Goal: Task Accomplishment & Management: Manage account settings

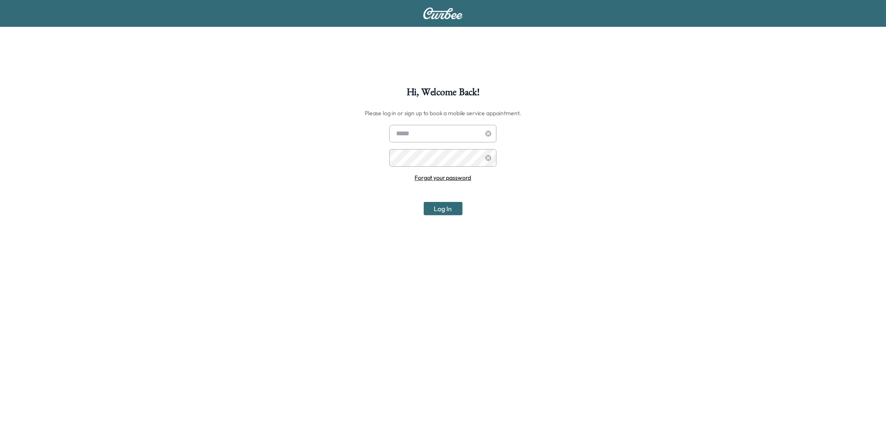
type input "**********"
click at [405, 127] on input "**********" at bounding box center [443, 134] width 107 height 18
click at [308, 218] on div "**********" at bounding box center [443, 299] width 886 height 424
click at [434, 208] on button "Log In" at bounding box center [443, 208] width 39 height 13
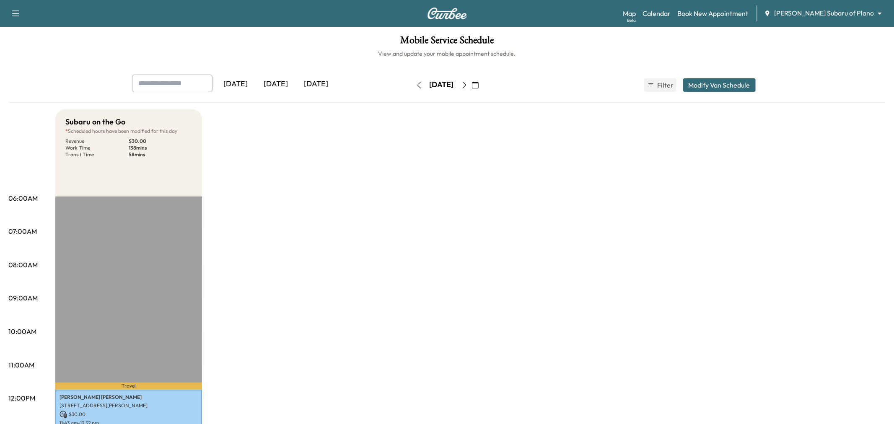
click at [834, 11] on body "Support Log Out Map Beta Calendar Book New Appointment [PERSON_NAME] Subaru of …" at bounding box center [447, 212] width 894 height 424
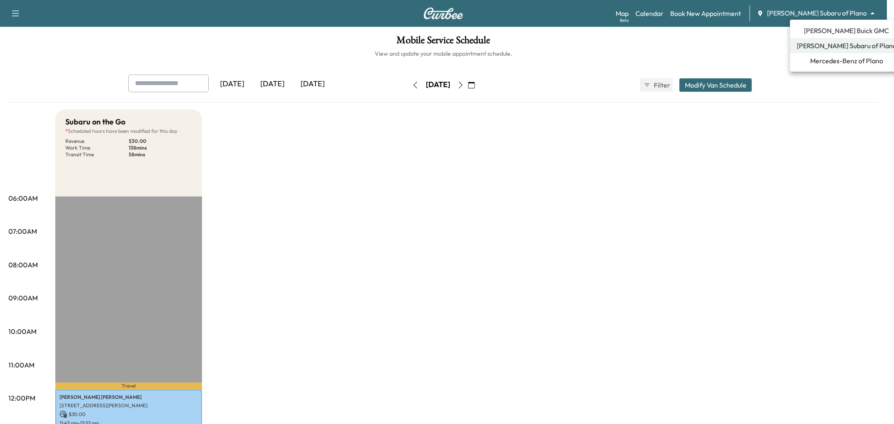
click at [837, 31] on span "[PERSON_NAME] Buick GMC" at bounding box center [846, 31] width 85 height 10
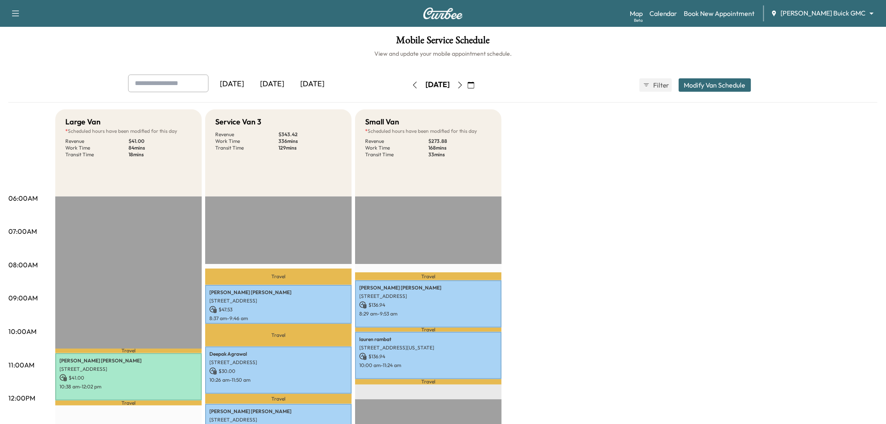
click at [304, 86] on div "[DATE]" at bounding box center [312, 84] width 40 height 19
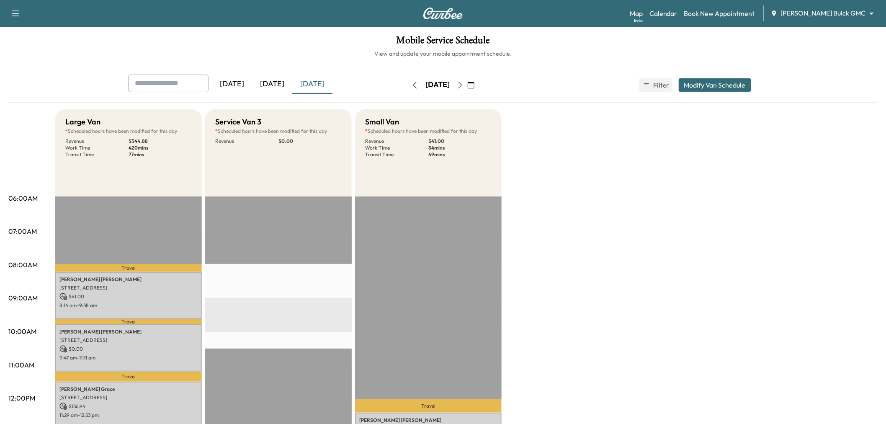
click at [717, 84] on button "Modify Van Schedule" at bounding box center [715, 84] width 72 height 13
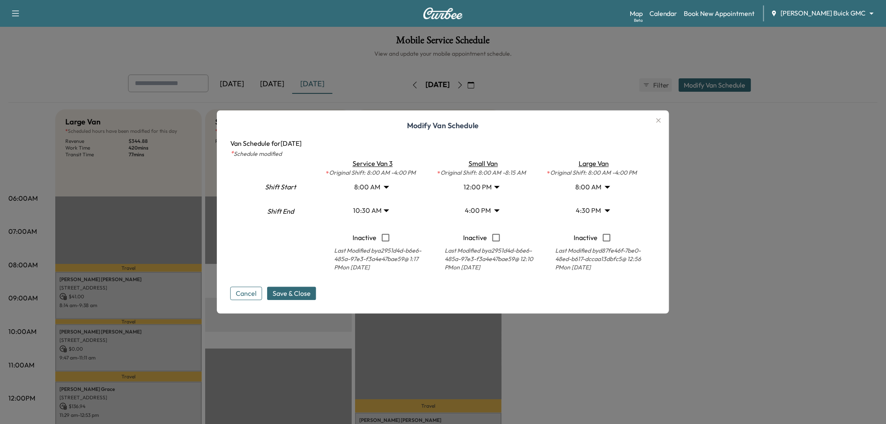
click at [384, 207] on body "Support Log Out Map Beta Calendar Book New Appointment [PERSON_NAME] Buick GMC …" at bounding box center [443, 212] width 886 height 424
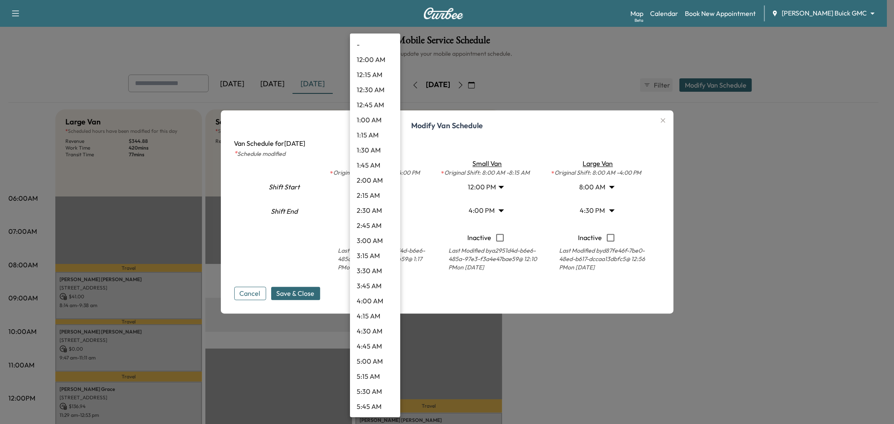
scroll to position [467, 0]
click at [373, 255] on li "11:00 AM" at bounding box center [375, 255] width 50 height 15
type input "**"
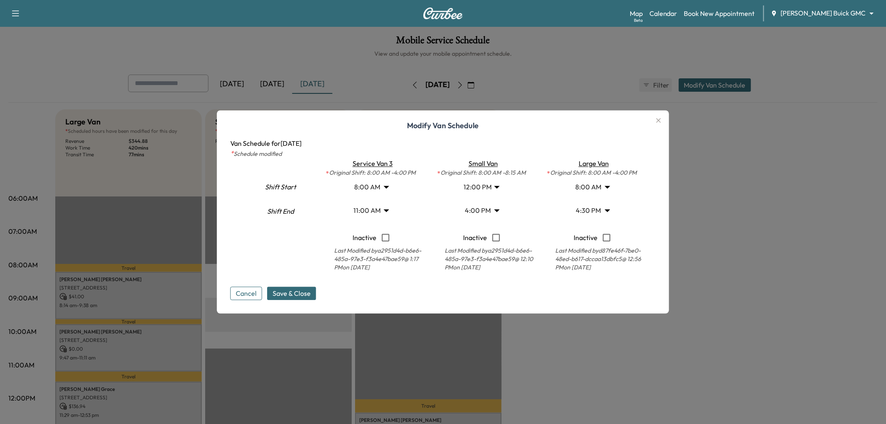
click at [483, 184] on body "Support Log Out Map Beta Calendar Book New Appointment [PERSON_NAME] Buick GMC …" at bounding box center [443, 212] width 886 height 424
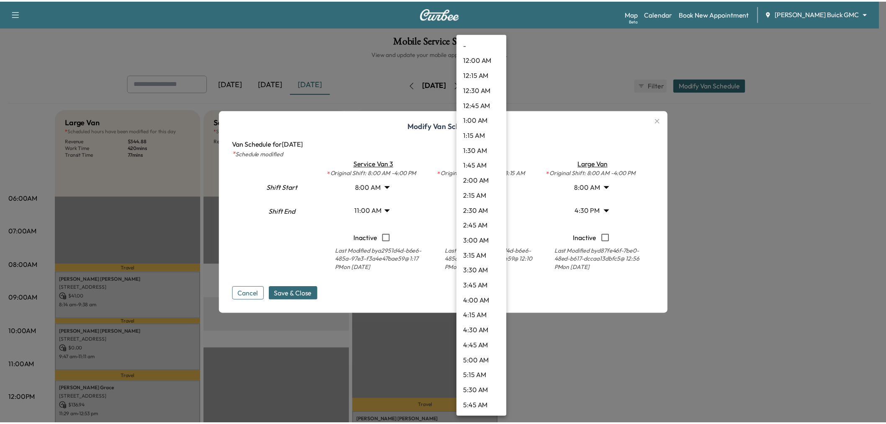
scroll to position [558, 0]
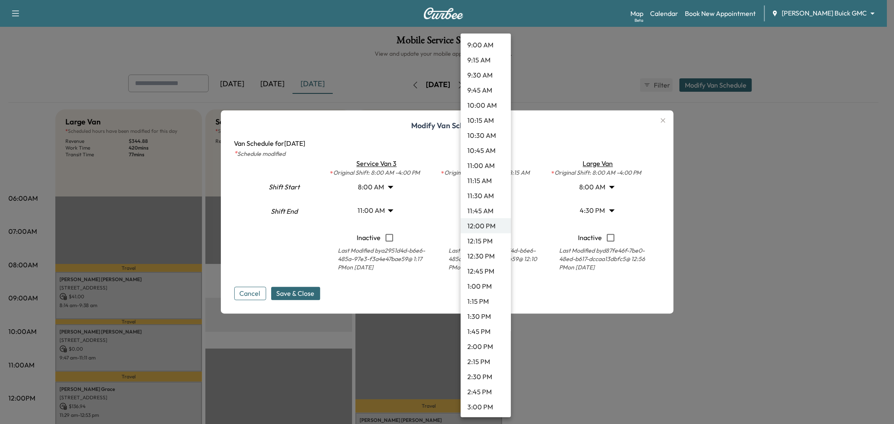
click at [483, 192] on li "11:30 AM" at bounding box center [485, 195] width 50 height 15
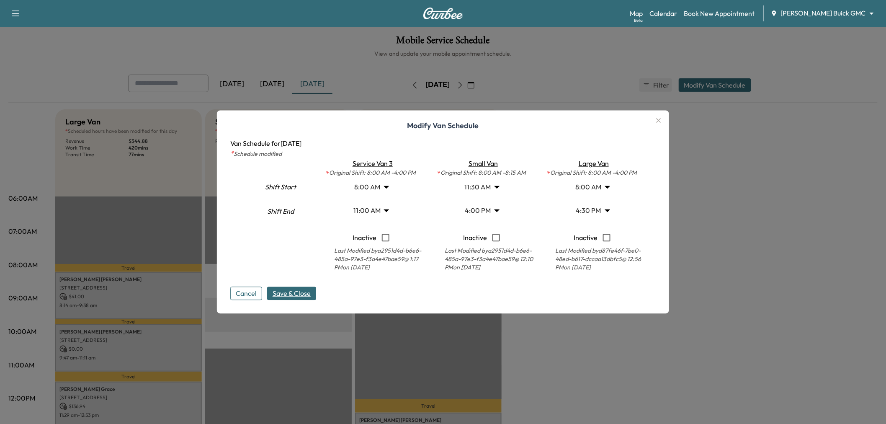
click at [304, 292] on span "Save & Close" at bounding box center [292, 294] width 38 height 10
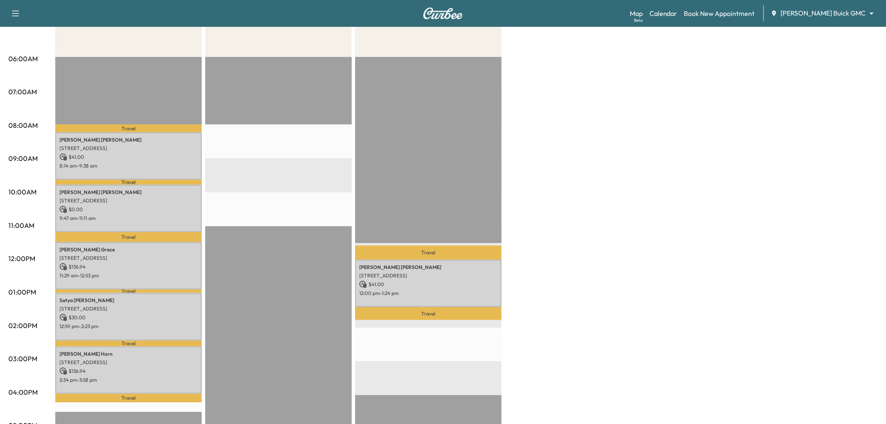
scroll to position [46, 0]
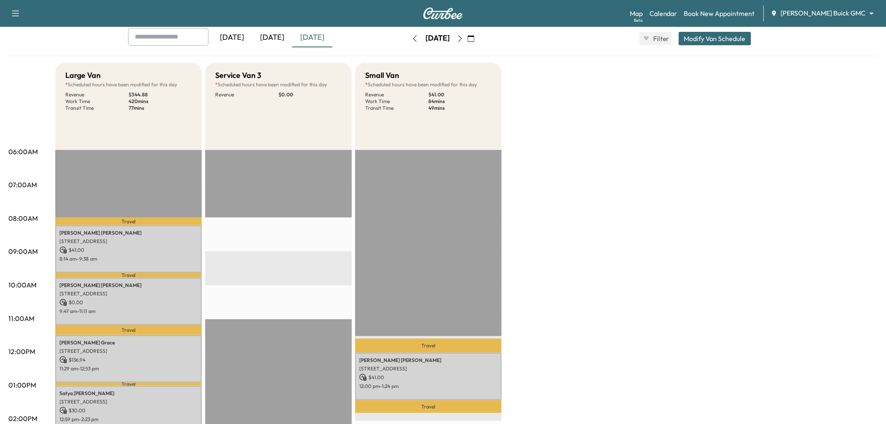
click at [581, 235] on div "Large Van * Scheduled hours have been modified for this day Revenue $ 344.88 Wo…" at bounding box center [466, 377] width 823 height 628
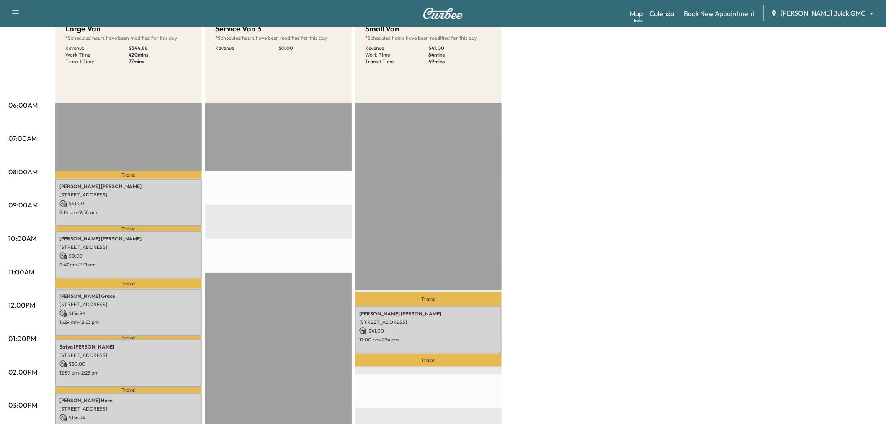
scroll to position [0, 0]
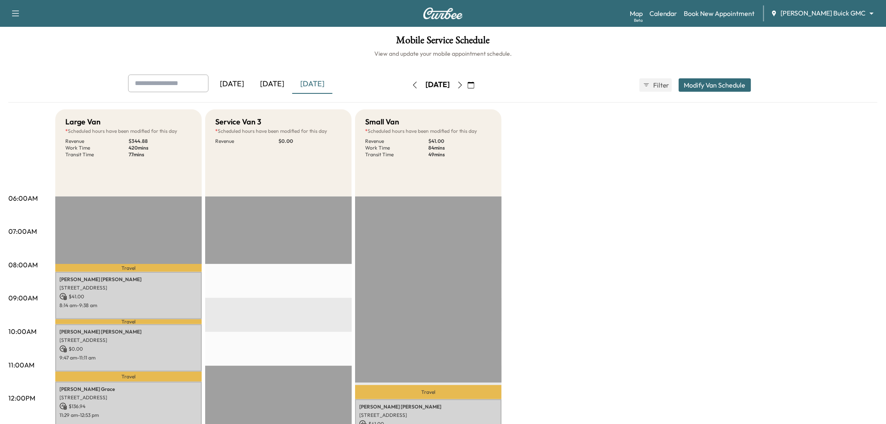
click at [467, 83] on button "button" at bounding box center [460, 84] width 14 height 13
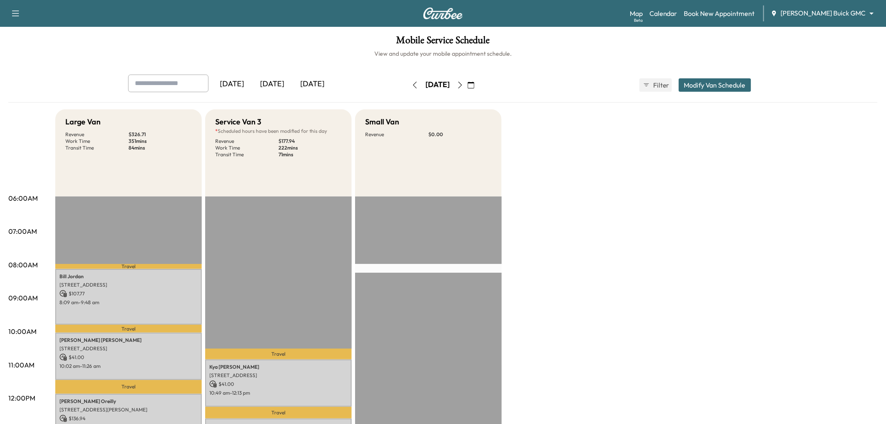
click at [305, 83] on div "[DATE]" at bounding box center [312, 84] width 40 height 19
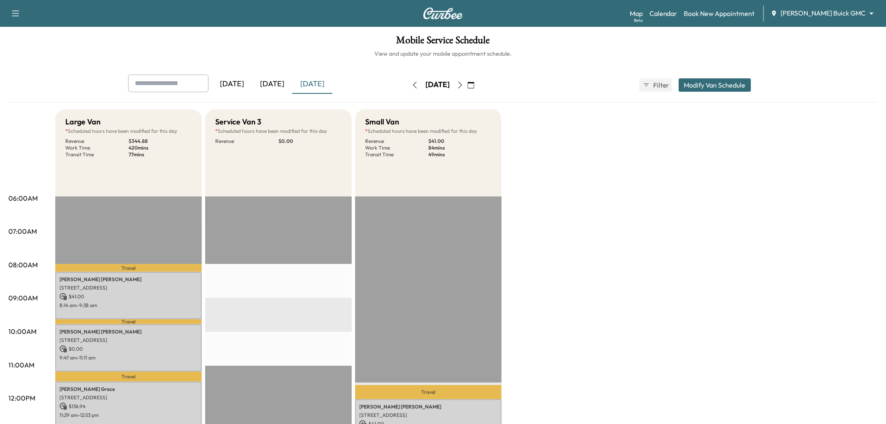
click at [464, 85] on icon "button" at bounding box center [460, 85] width 7 height 7
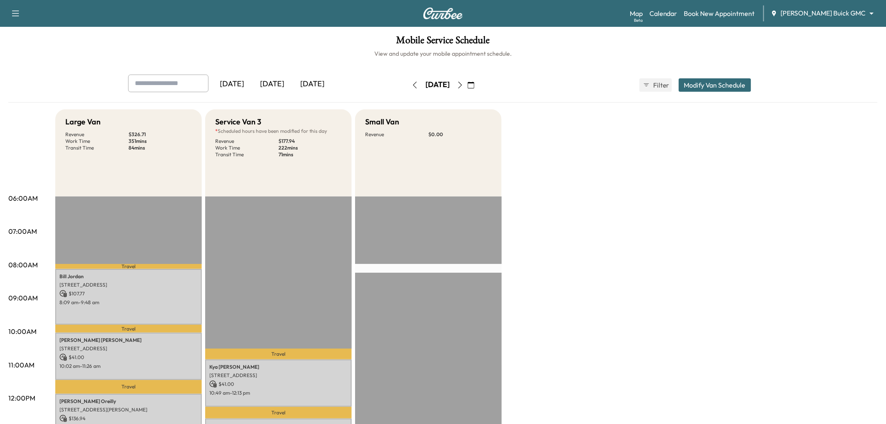
click at [408, 80] on button "button" at bounding box center [415, 84] width 14 height 13
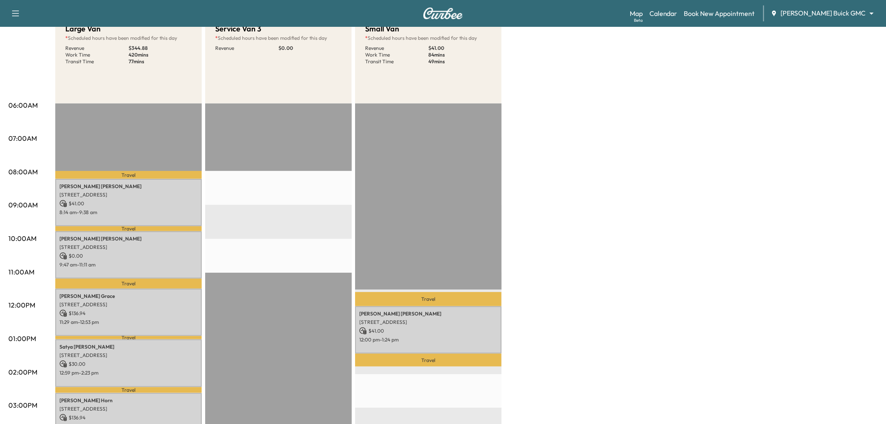
scroll to position [139, 0]
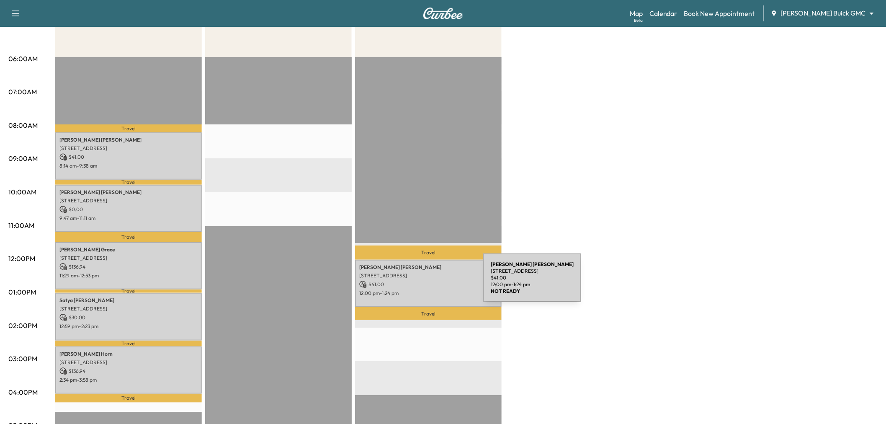
click at [421, 283] on p "$ 41.00" at bounding box center [428, 285] width 138 height 8
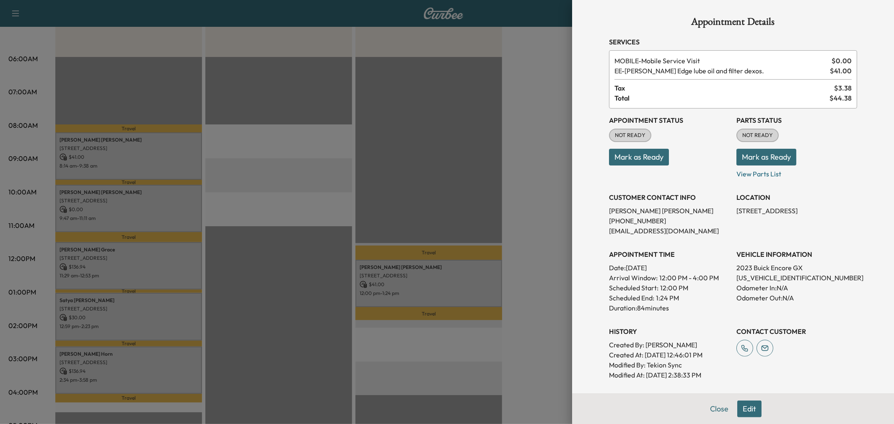
click at [421, 283] on div at bounding box center [447, 212] width 894 height 424
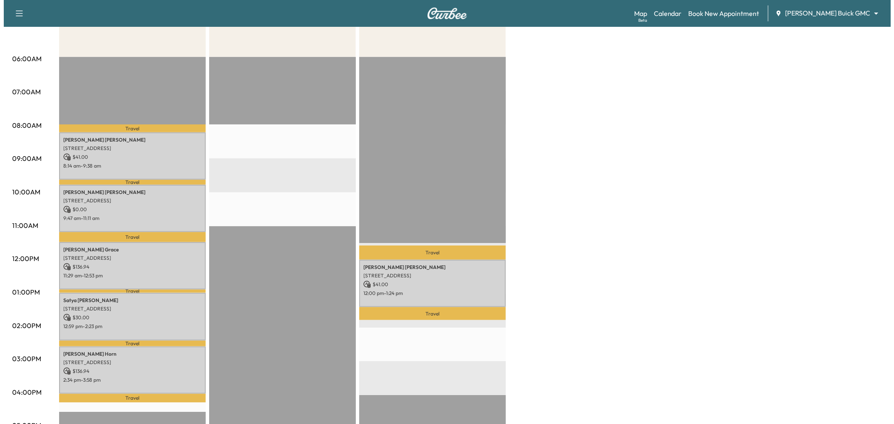
scroll to position [0, 0]
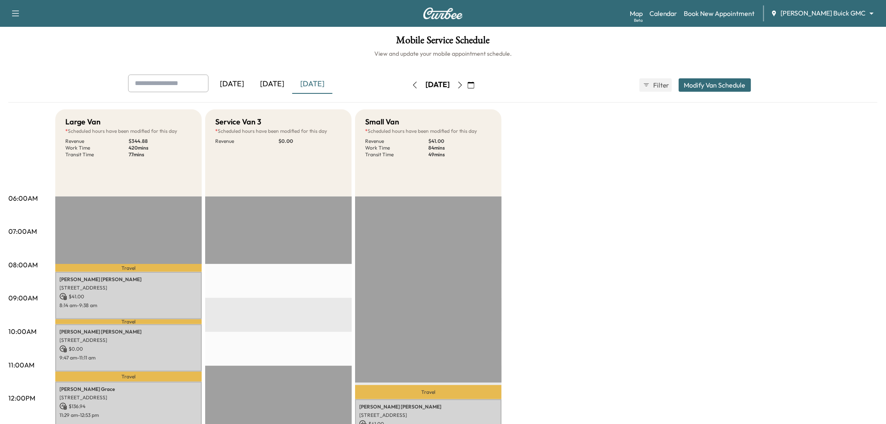
click at [694, 82] on button "Modify Van Schedule" at bounding box center [715, 84] width 72 height 13
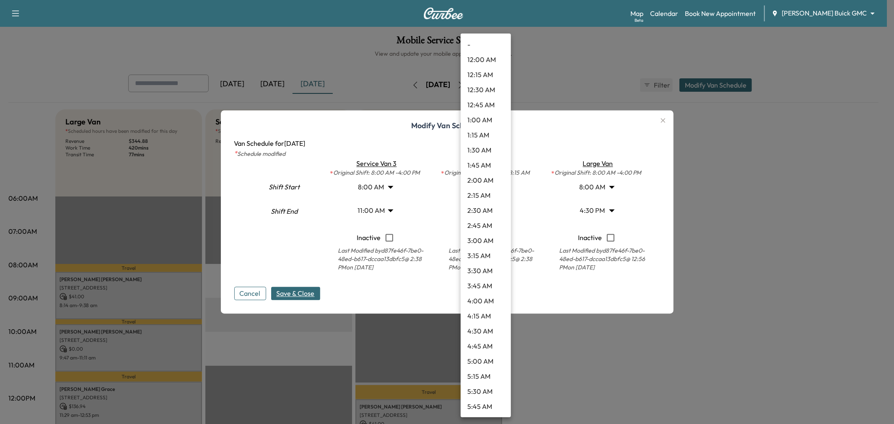
click at [488, 189] on body "Support Log Out Map Beta Calendar Book New Appointment [PERSON_NAME] Buick GMC …" at bounding box center [447, 212] width 894 height 424
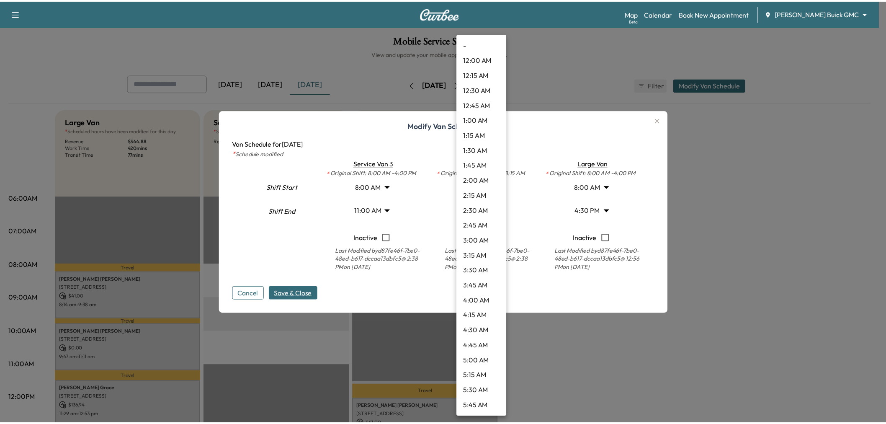
scroll to position [527, 0]
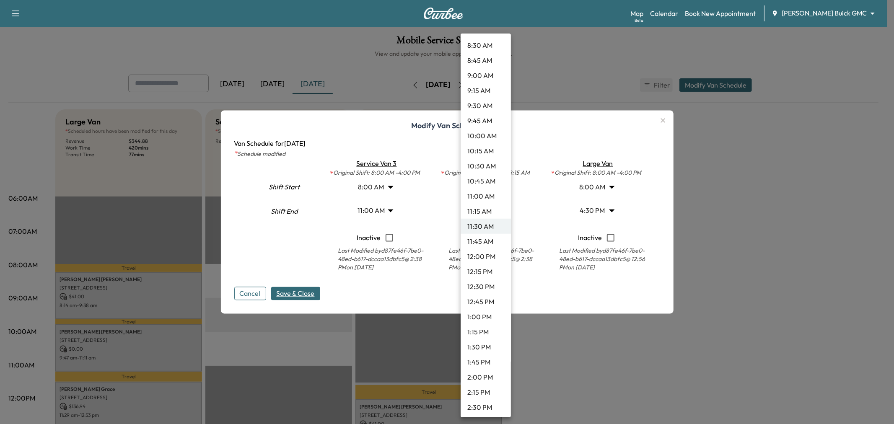
click at [480, 180] on li "10:45 AM" at bounding box center [485, 180] width 50 height 15
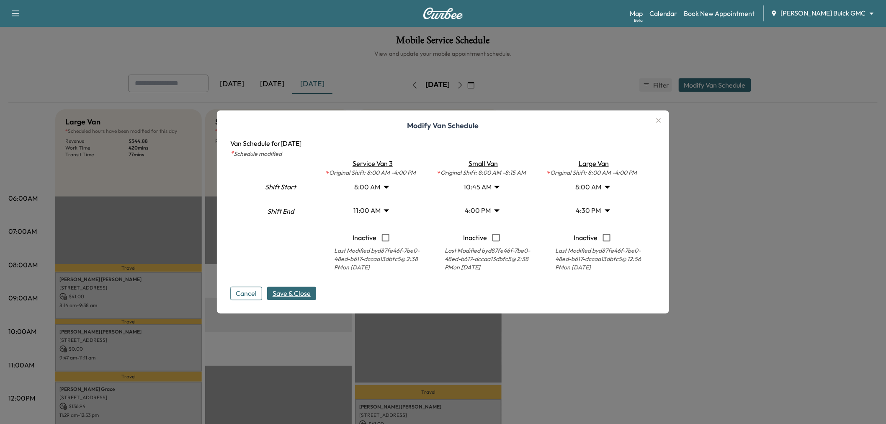
click at [294, 299] on button "Save & Close" at bounding box center [291, 293] width 49 height 13
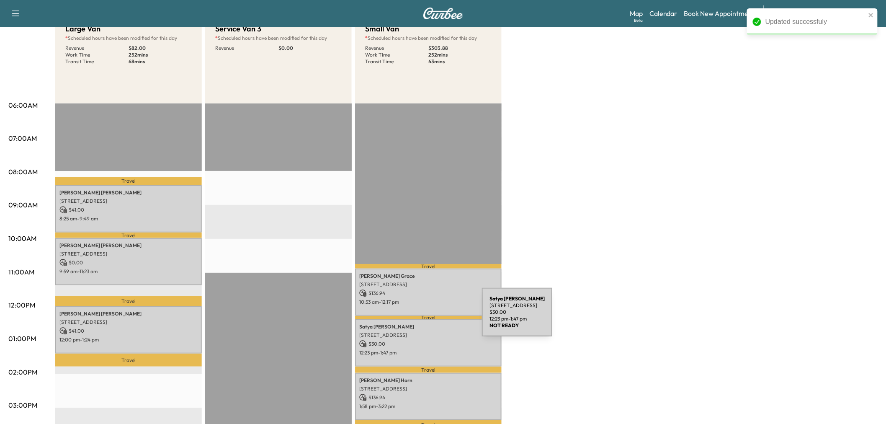
scroll to position [139, 0]
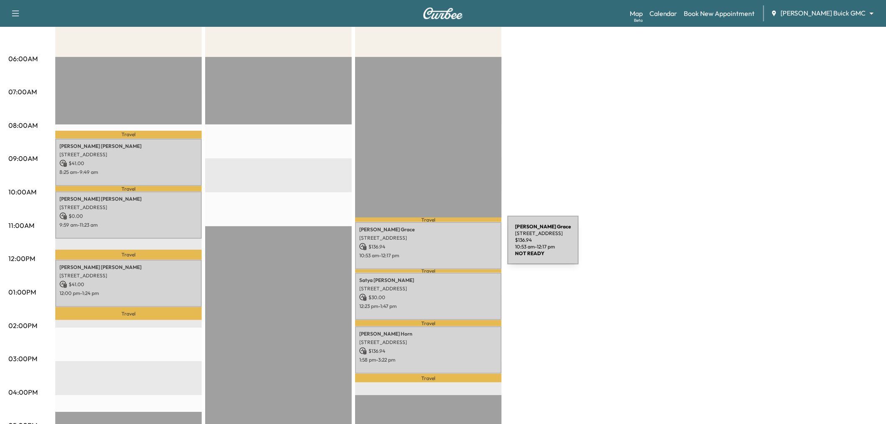
click at [445, 245] on p "$ 136.94" at bounding box center [428, 247] width 138 height 8
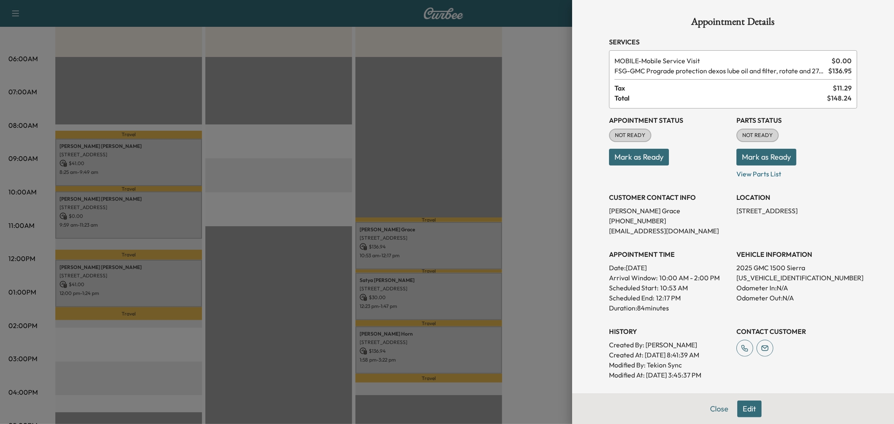
click at [440, 292] on div at bounding box center [447, 212] width 894 height 424
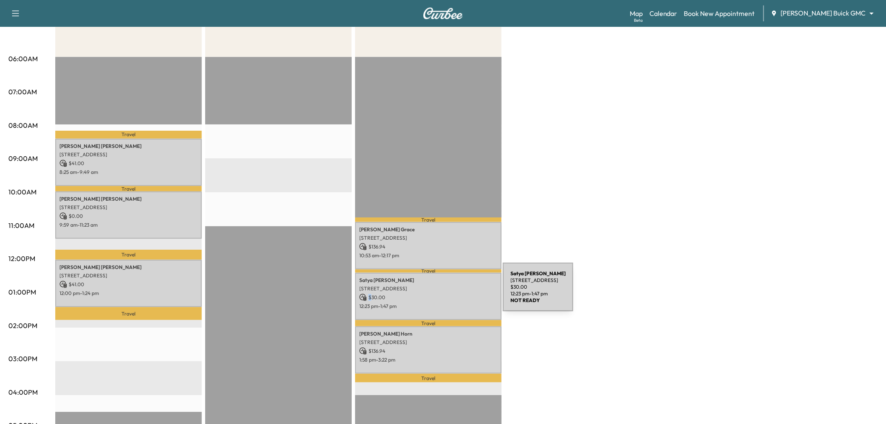
click at [440, 294] on p "$ 30.00" at bounding box center [428, 298] width 138 height 8
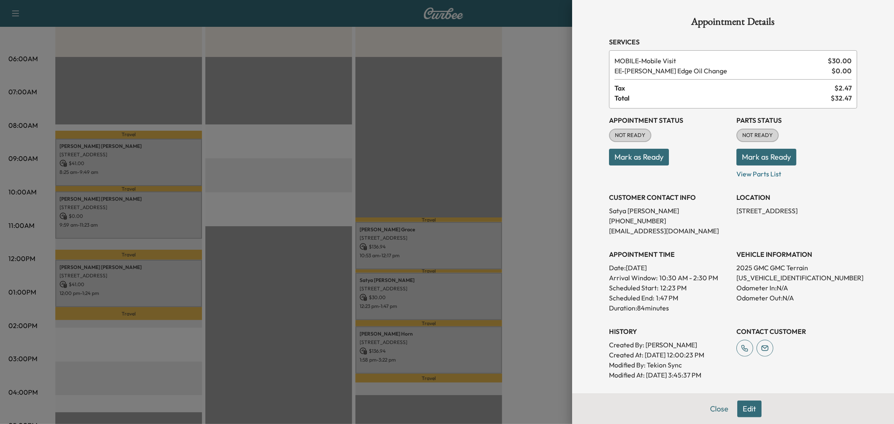
click at [440, 292] on div at bounding box center [447, 212] width 894 height 424
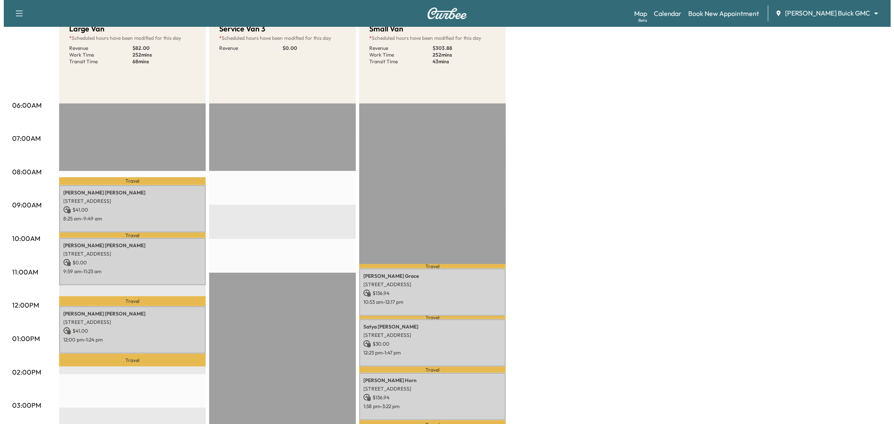
scroll to position [46, 0]
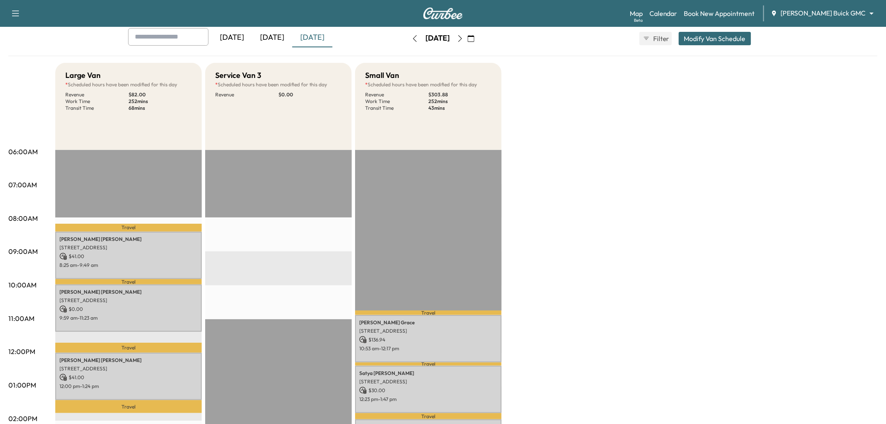
click at [709, 45] on div "[DATE] [DATE] [DATE] [DATE] September 2025 S M T W T F S 31 1 2 3 4 5 6 7 8 9 1…" at bounding box center [442, 38] width 643 height 21
click at [706, 42] on button "Modify Van Schedule" at bounding box center [715, 38] width 72 height 13
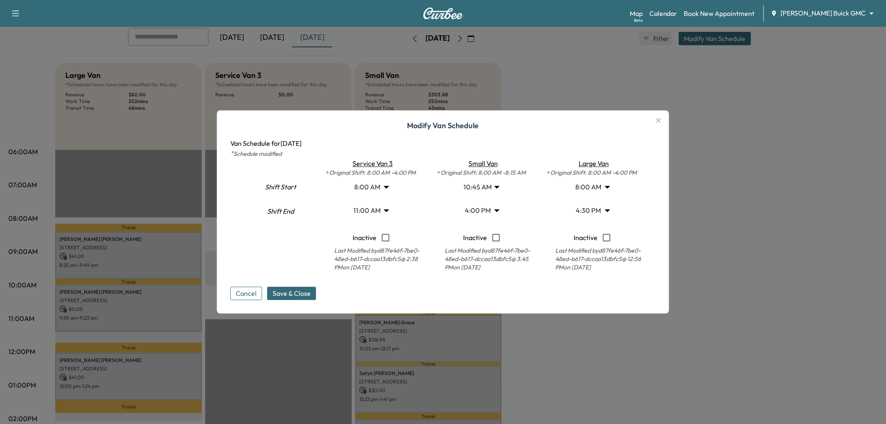
click at [485, 188] on body "Support Log Out Map Beta Calendar Book New Appointment [PERSON_NAME] Buick GMC …" at bounding box center [443, 166] width 886 height 424
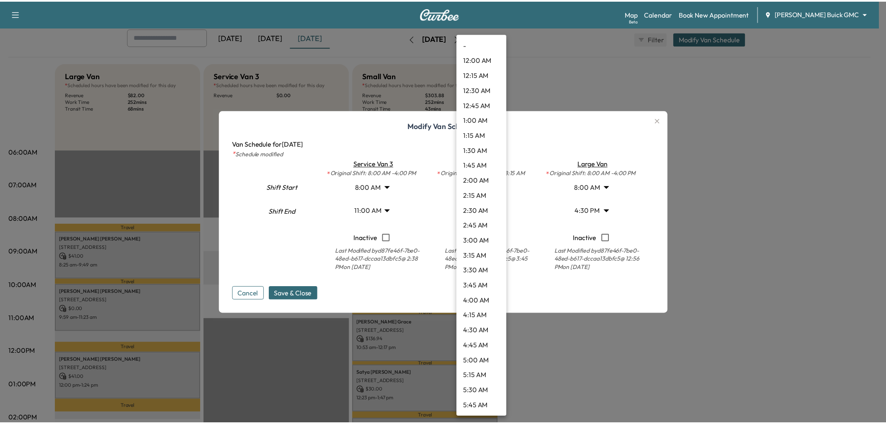
scroll to position [482, 0]
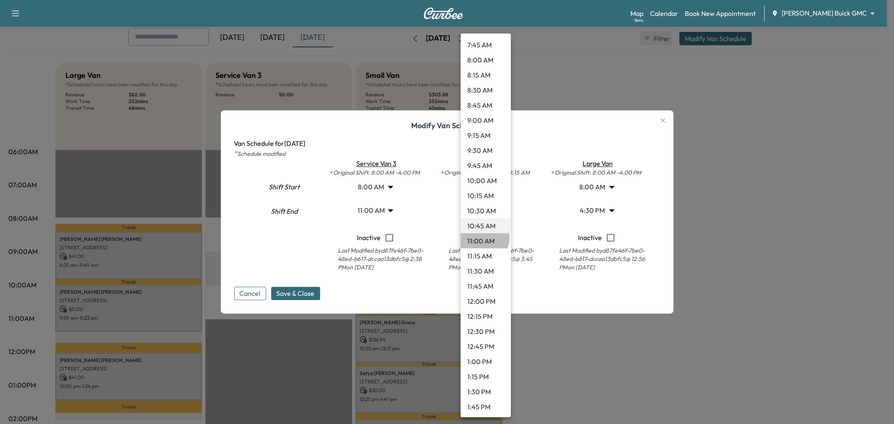
click at [483, 238] on li "11:00 AM" at bounding box center [485, 240] width 50 height 15
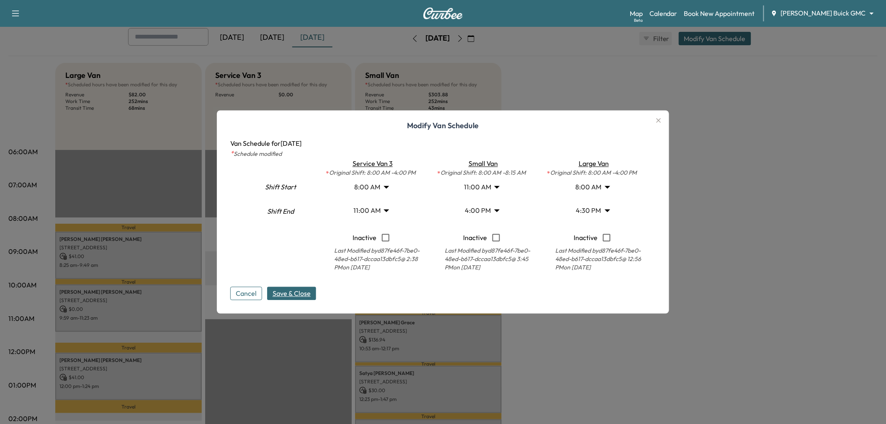
click at [291, 290] on span "Save & Close" at bounding box center [292, 294] width 38 height 10
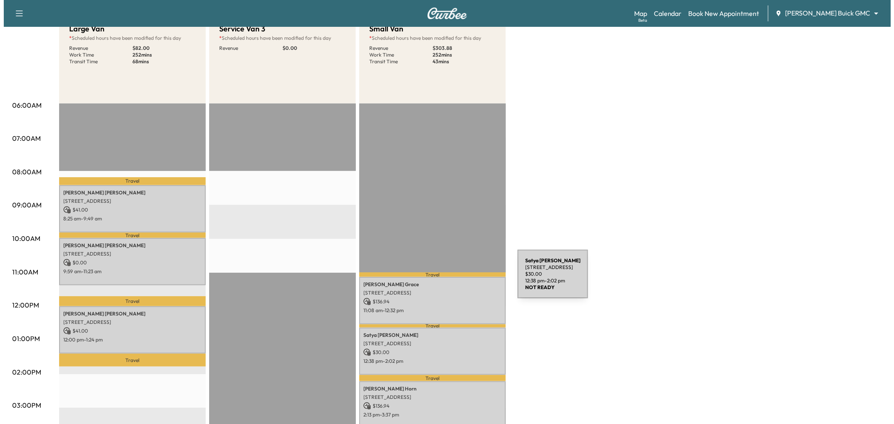
scroll to position [46, 0]
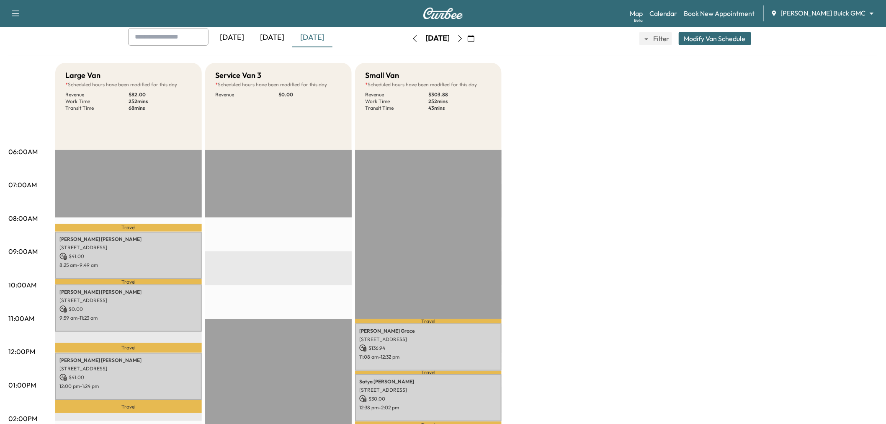
click at [713, 34] on button "Modify Van Schedule" at bounding box center [715, 38] width 72 height 13
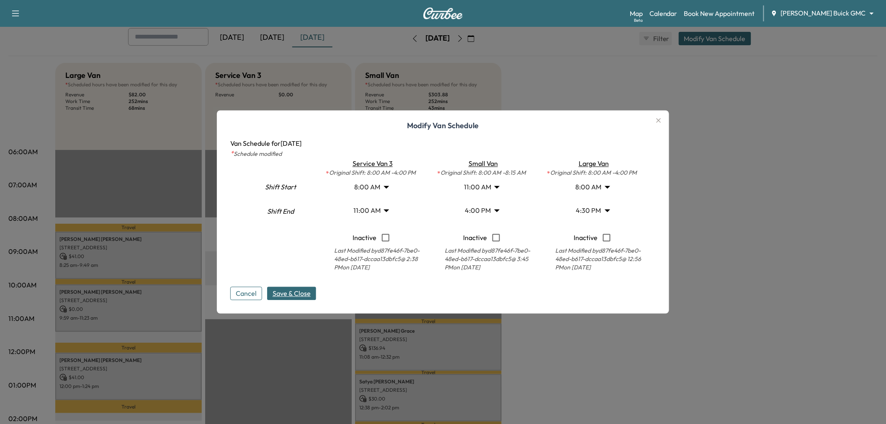
click at [493, 186] on body "Support Log Out Map Beta Calendar Book New Appointment [PERSON_NAME] Buick GMC …" at bounding box center [443, 166] width 886 height 424
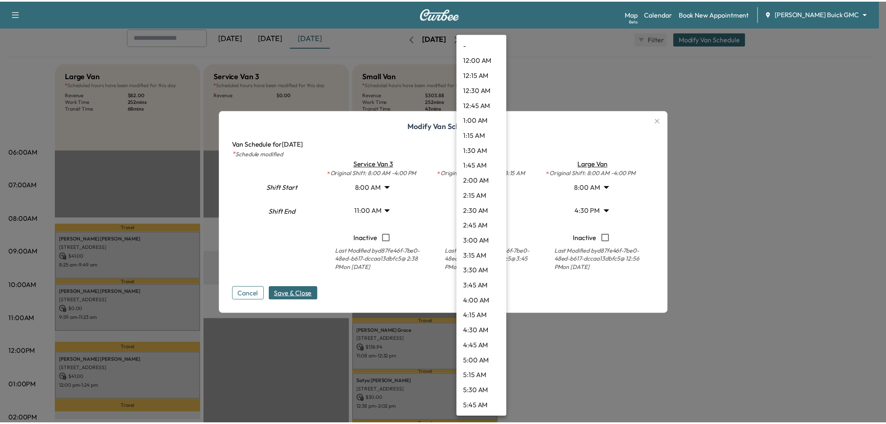
scroll to position [497, 0]
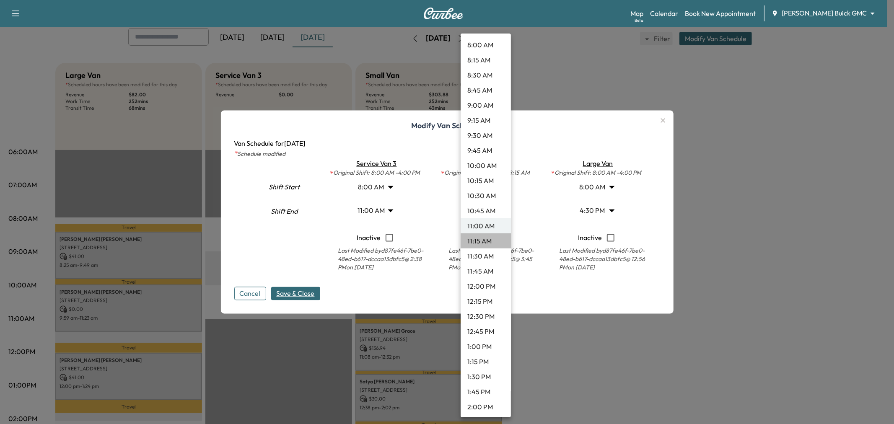
click at [491, 238] on li "11:15 AM" at bounding box center [485, 240] width 50 height 15
type input "*****"
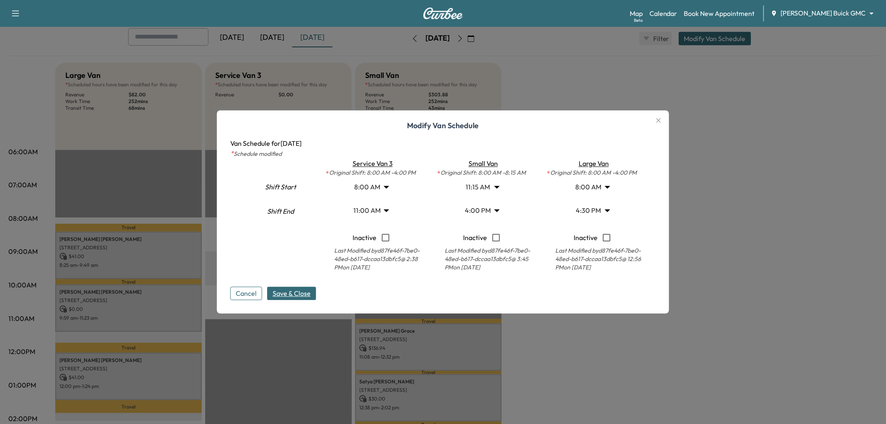
click at [314, 290] on button "Save & Close" at bounding box center [291, 293] width 49 height 13
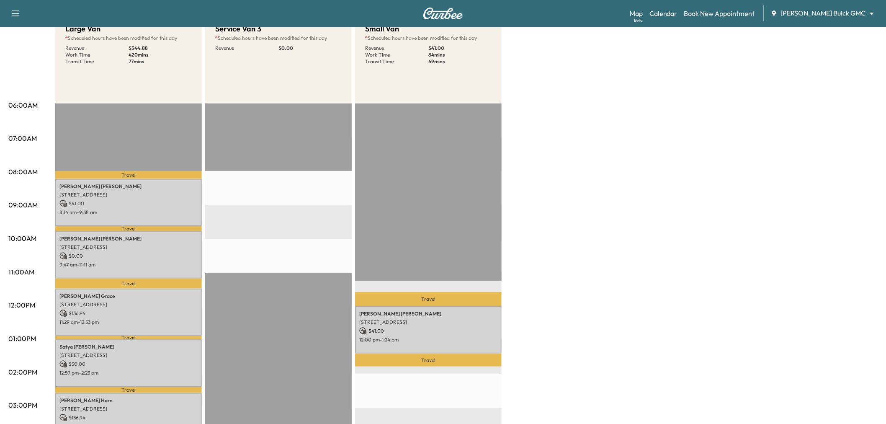
scroll to position [0, 0]
